Goal: Task Accomplishment & Management: Manage account settings

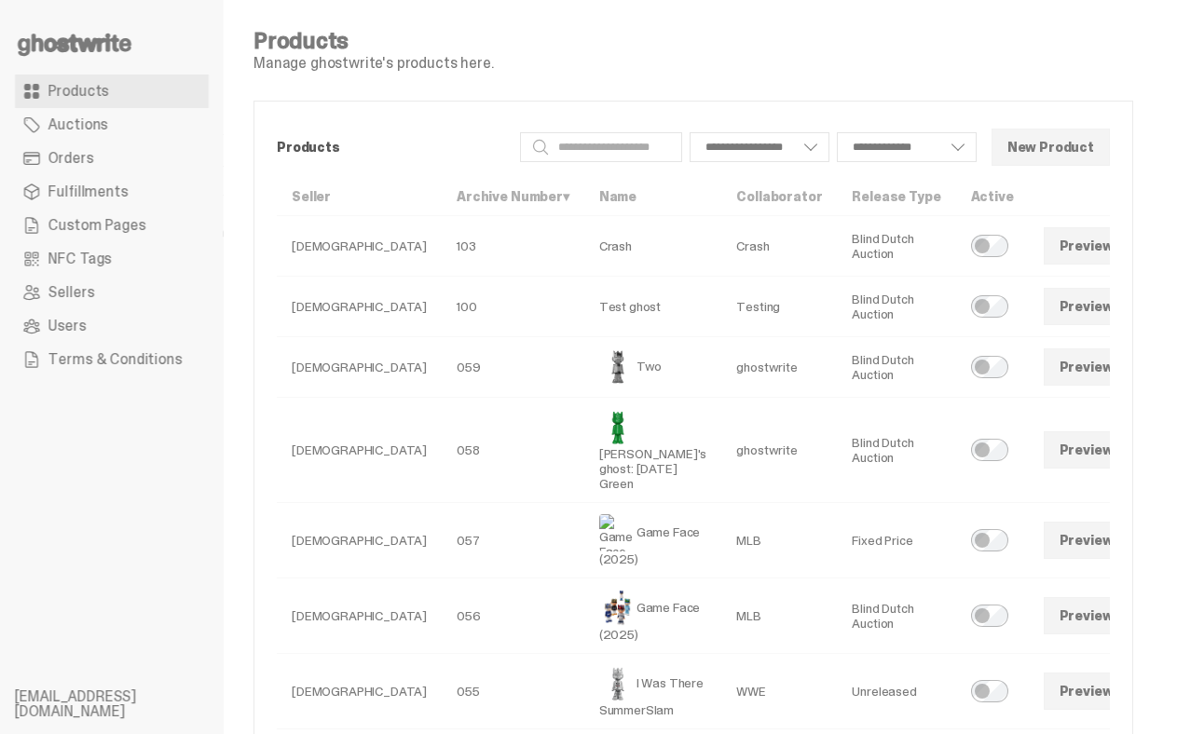
click at [950, 304] on span at bounding box center [1154, 306] width 15 height 15
click at [950, 310] on link "Preview" at bounding box center [1087, 306] width 86 height 37
click at [96, 51] on icon at bounding box center [74, 45] width 119 height 30
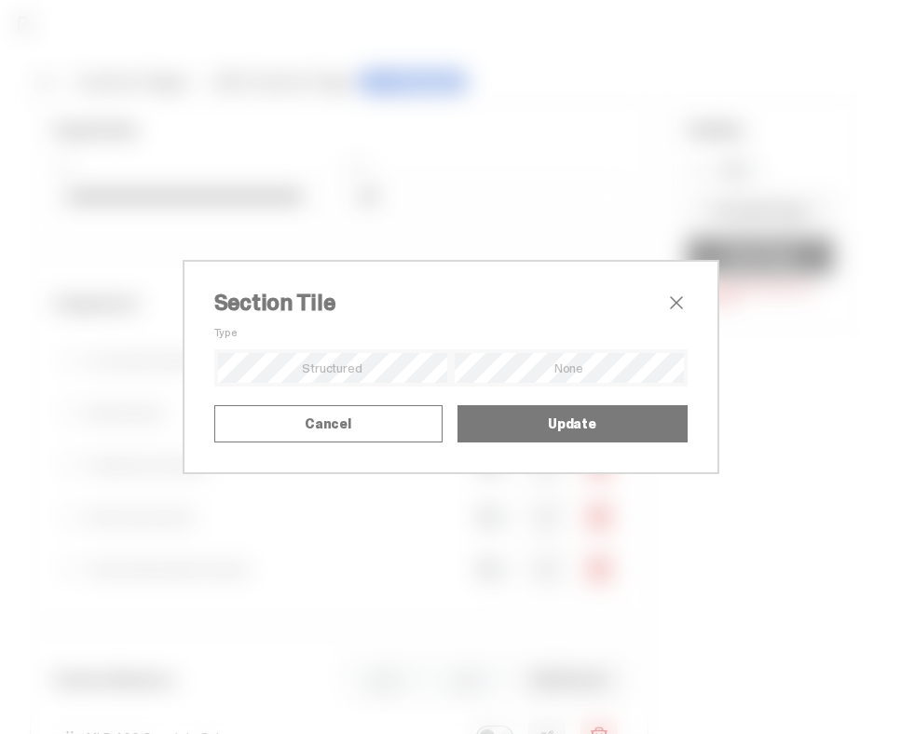
click at [676, 292] on span "close" at bounding box center [676, 303] width 22 height 22
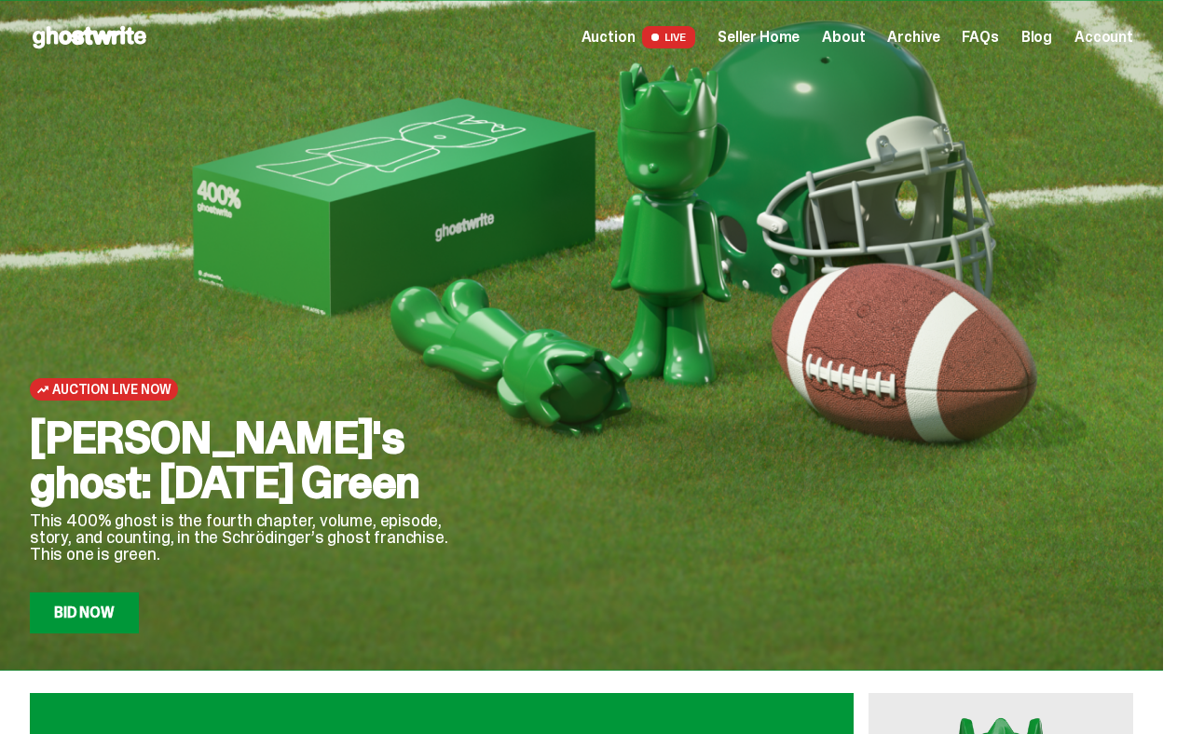
click at [921, 37] on span "Archive" at bounding box center [913, 37] width 52 height 15
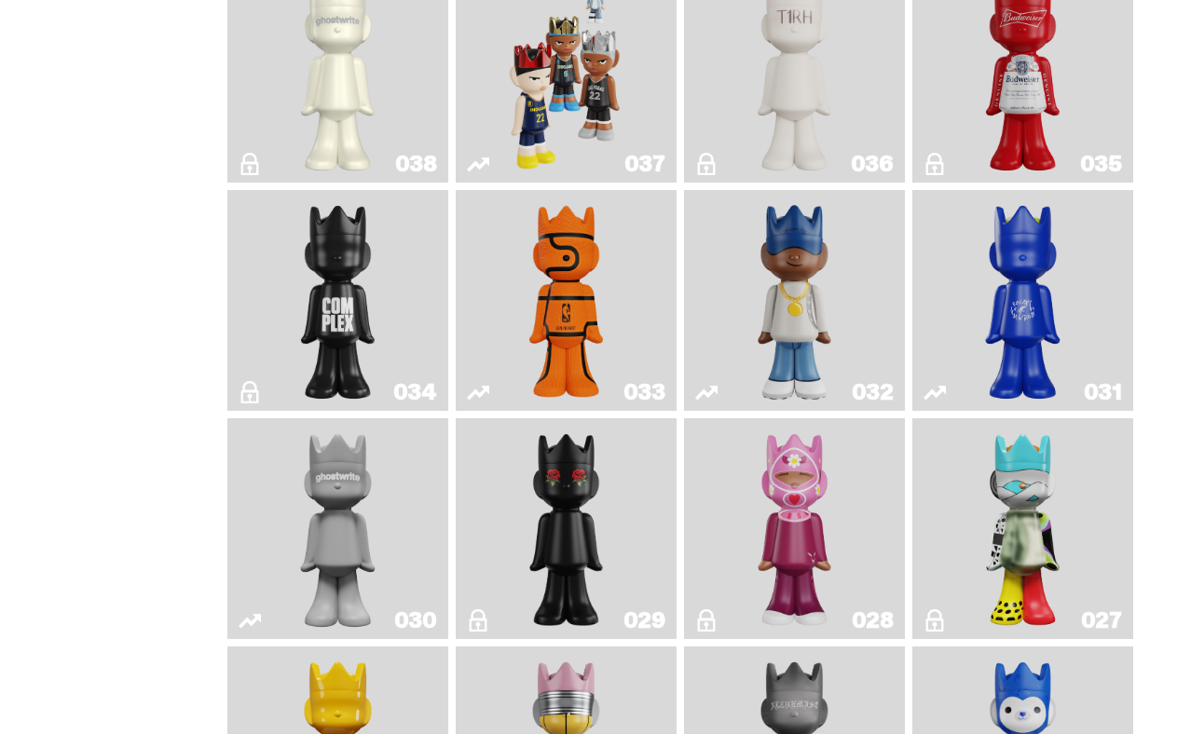
scroll to position [1500, 0]
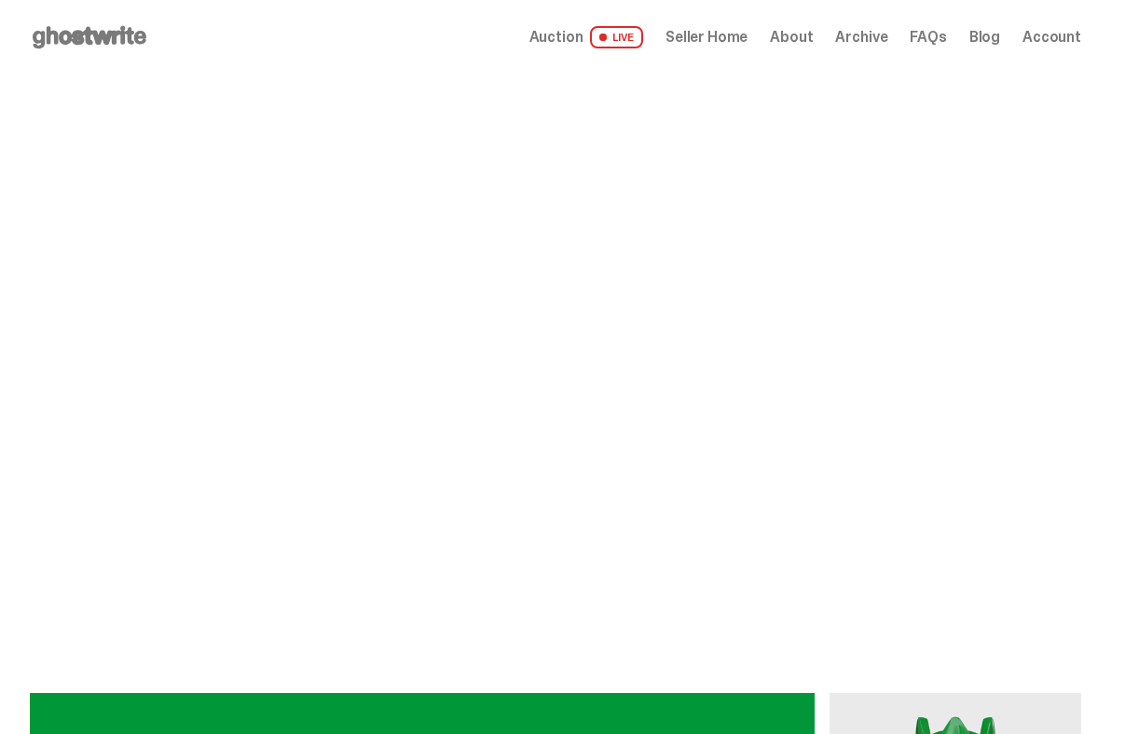
click at [703, 41] on span "Seller Home" at bounding box center [706, 37] width 82 height 15
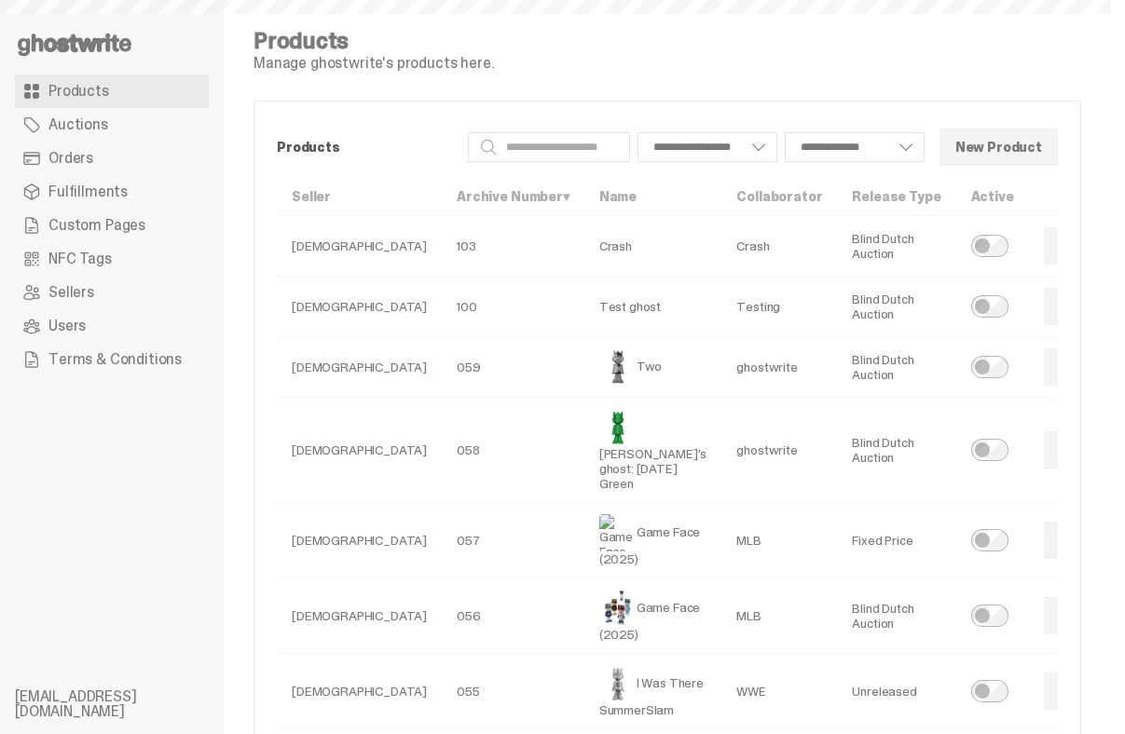
select select
